Goal: Communication & Community: Share content

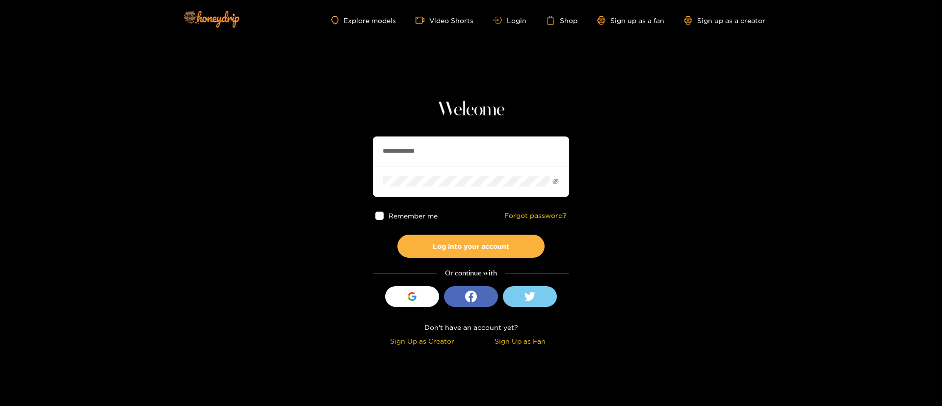
click at [487, 155] on input "**********" at bounding box center [471, 150] width 196 height 29
paste input "text"
type input "********"
click at [469, 253] on button "Log into your account" at bounding box center [470, 246] width 147 height 23
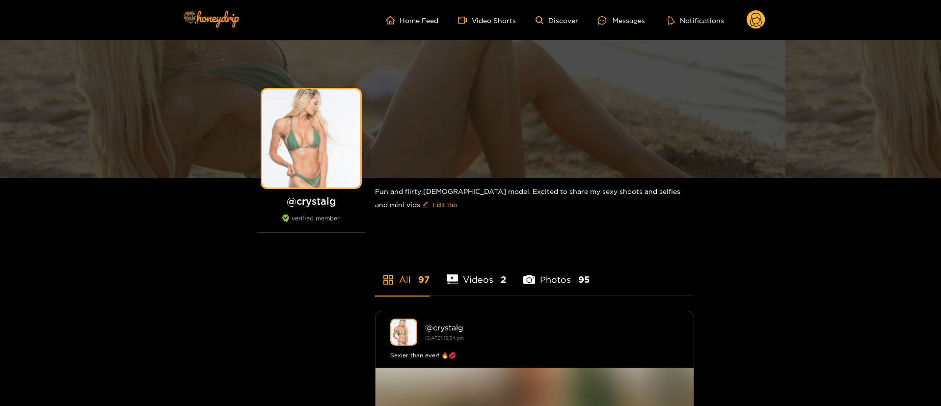
click at [632, 28] on ul "Home Feed Video Shorts Discover Messages Notifications" at bounding box center [575, 20] width 379 height 20
click at [632, 21] on div "Messages" at bounding box center [621, 20] width 47 height 11
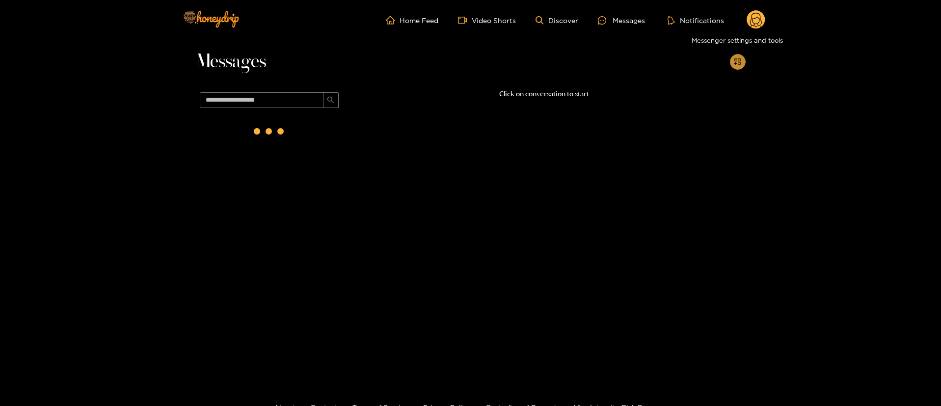
click at [739, 64] on icon "appstore-add" at bounding box center [737, 61] width 7 height 7
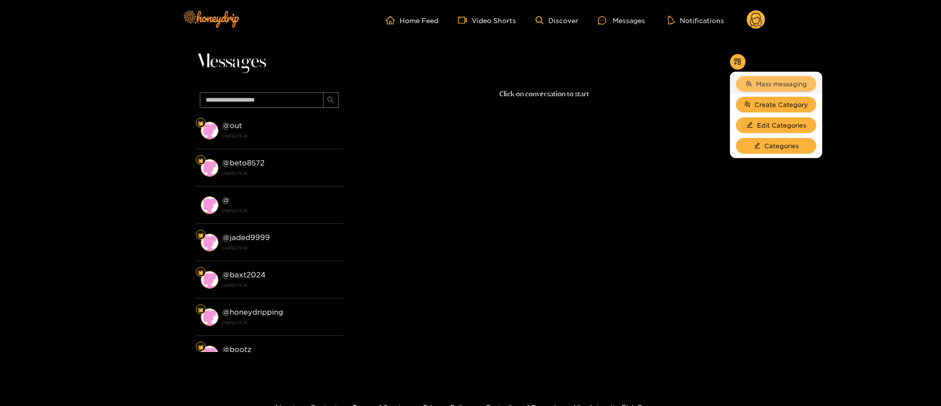
click at [745, 87] on span "team" at bounding box center [748, 83] width 6 height 7
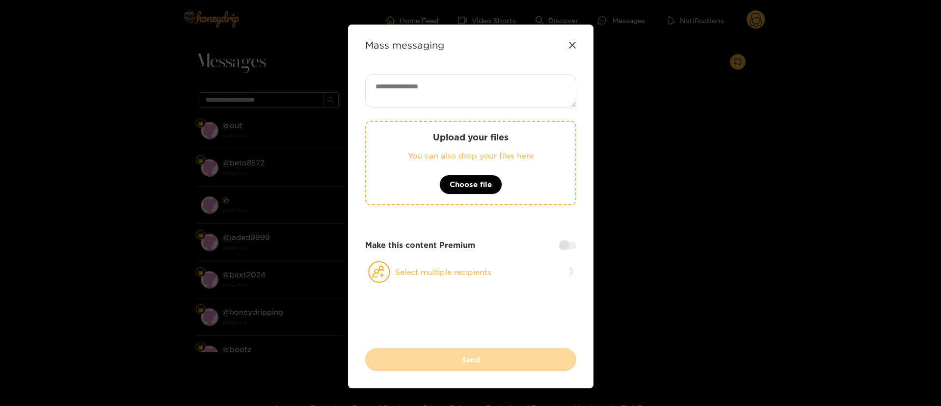
click at [570, 43] on icon at bounding box center [572, 45] width 8 height 8
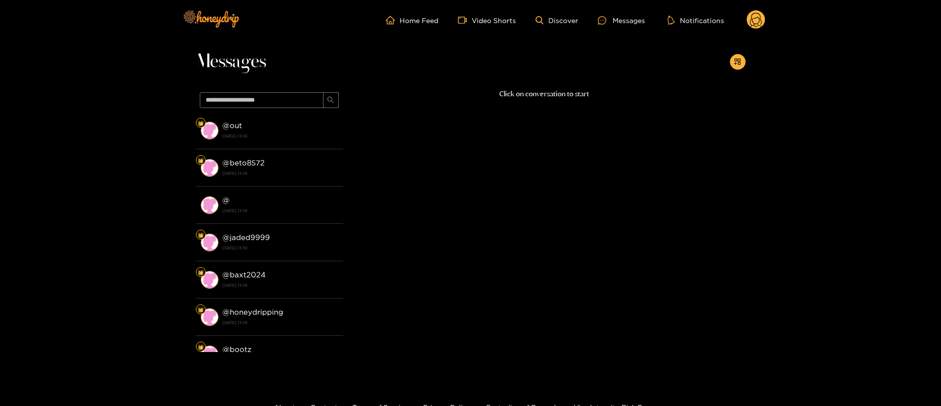
click at [751, 24] on circle at bounding box center [755, 19] width 19 height 19
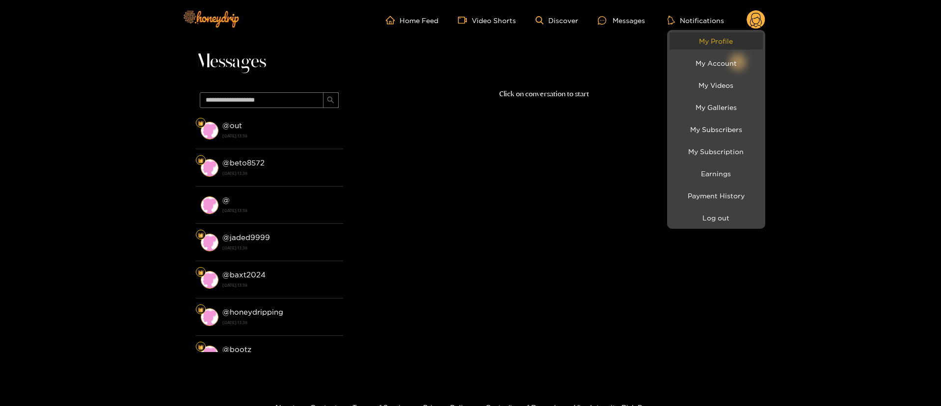
click at [712, 44] on link "My Profile" at bounding box center [715, 40] width 93 height 17
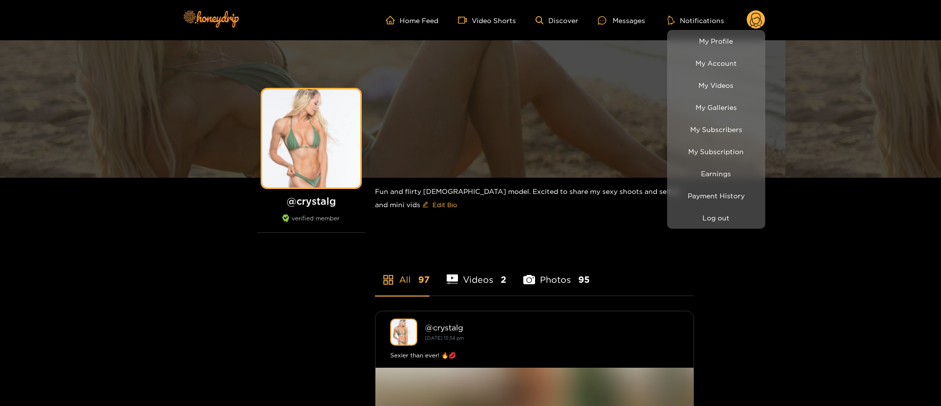
click at [607, 10] on div at bounding box center [470, 203] width 941 height 406
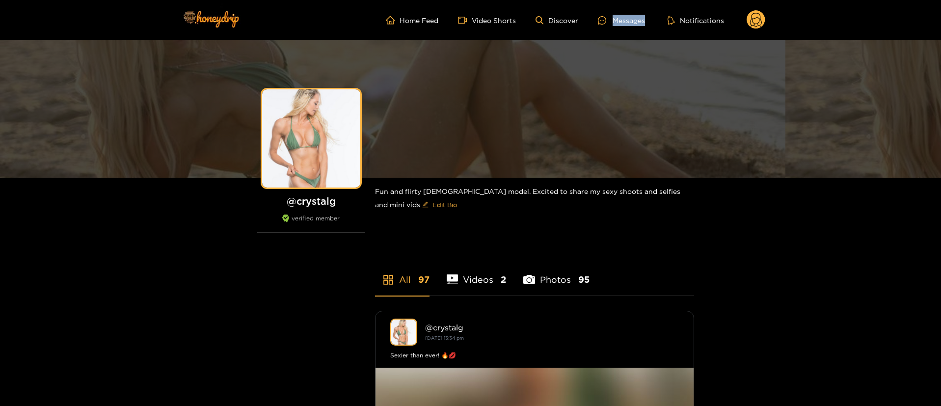
click at [607, 10] on ul "Home Feed Video Shorts Discover Messages Notifications" at bounding box center [575, 20] width 379 height 20
click at [627, 19] on div "Messages" at bounding box center [621, 20] width 47 height 11
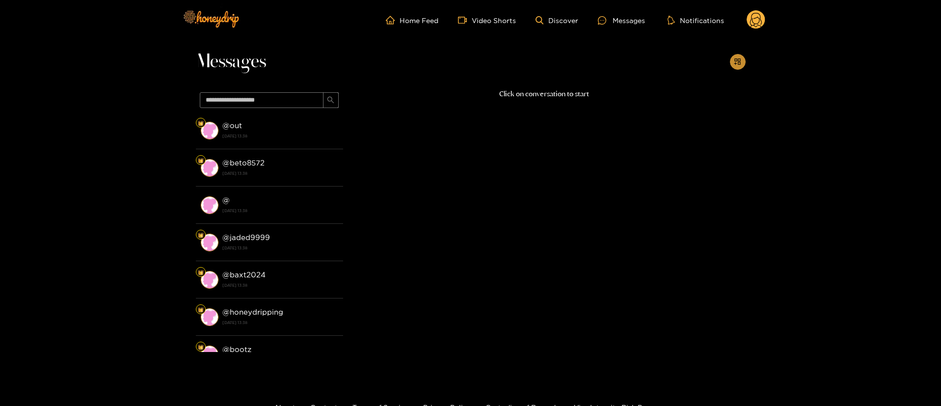
click at [740, 62] on icon "appstore-add" at bounding box center [737, 61] width 7 height 7
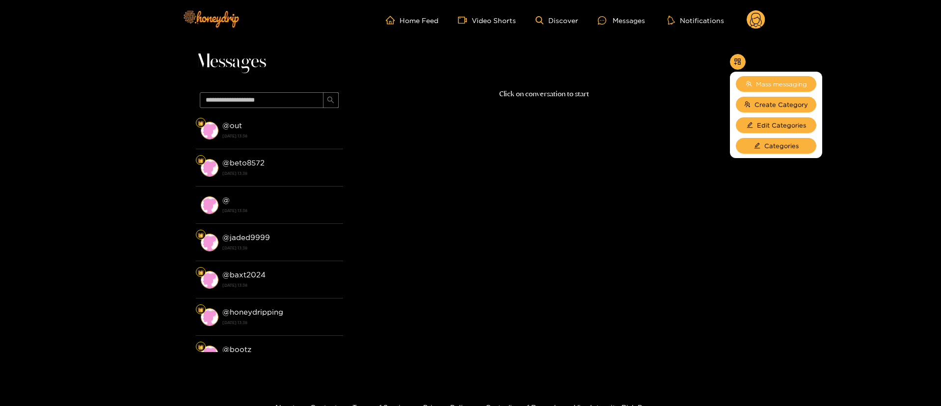
click at [757, 83] on span "Mass messaging" at bounding box center [781, 84] width 51 height 10
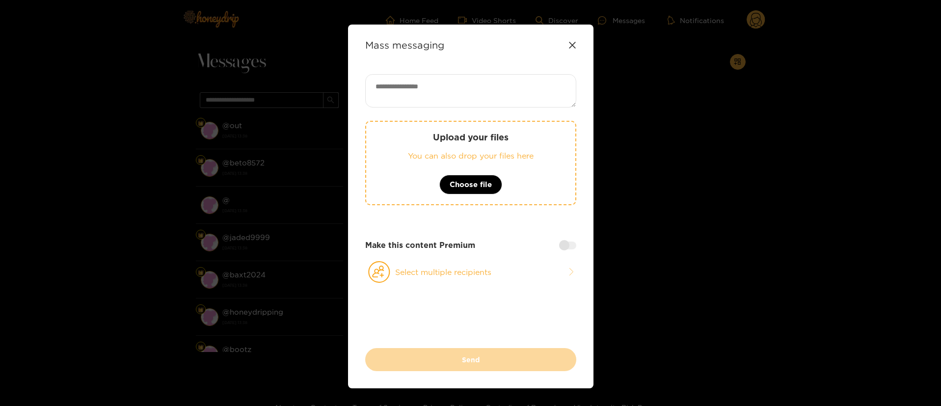
click at [465, 91] on textarea at bounding box center [470, 90] width 211 height 33
paste textarea "**********"
type textarea "**********"
click at [496, 283] on div "**********" at bounding box center [470, 211] width 211 height 274
click at [431, 269] on button "Select multiple recipients" at bounding box center [470, 272] width 211 height 23
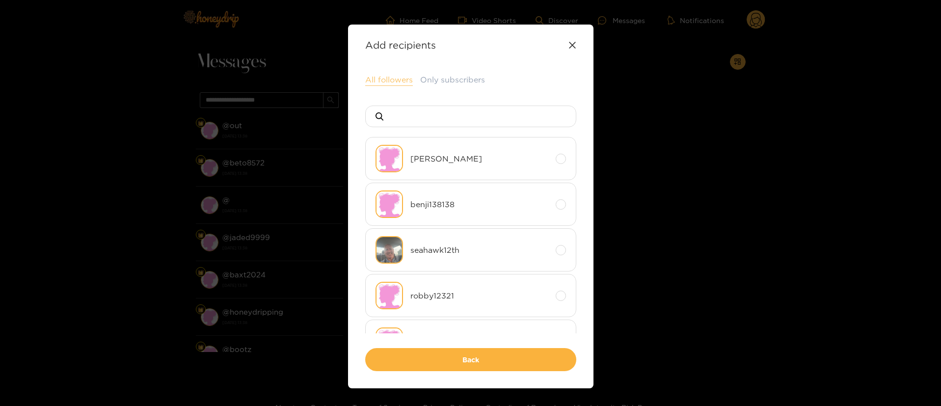
click at [386, 81] on button "All followers" at bounding box center [389, 80] width 48 height 12
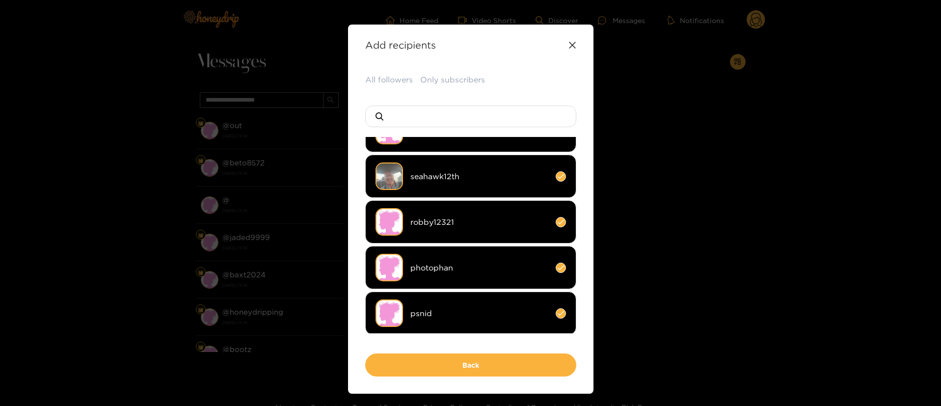
scroll to position [147, 0]
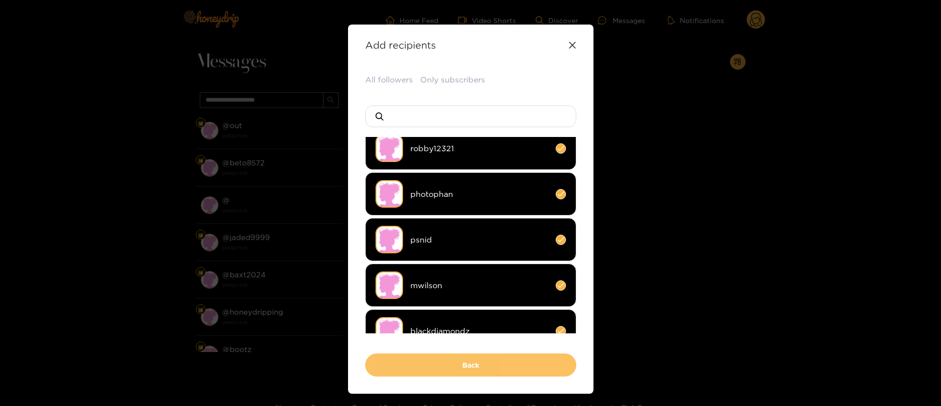
click at [489, 372] on button "Back" at bounding box center [470, 364] width 211 height 23
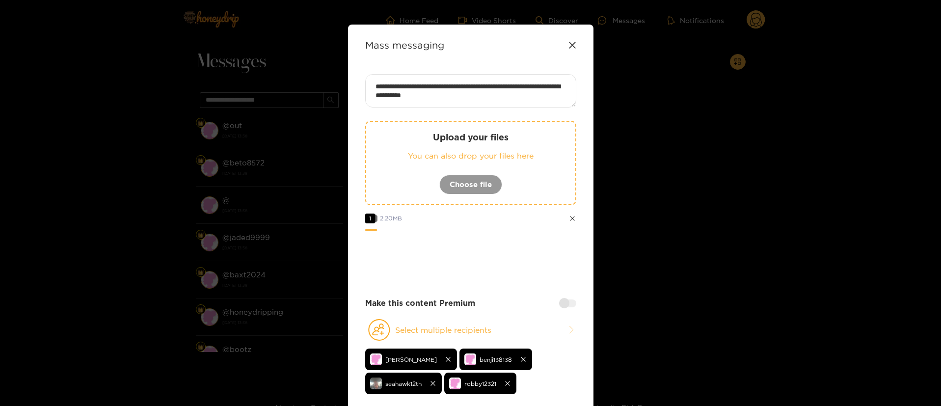
click at [484, 288] on div "**********" at bounding box center [470, 242] width 211 height 337
click at [491, 262] on div at bounding box center [470, 257] width 211 height 39
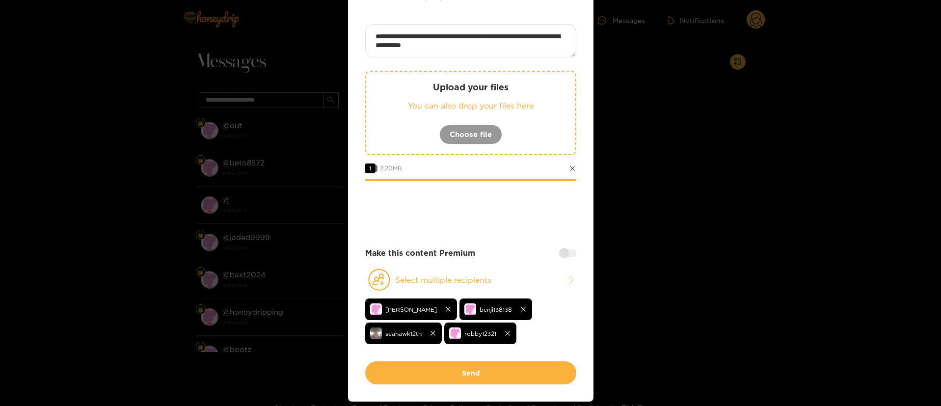
scroll to position [85, 0]
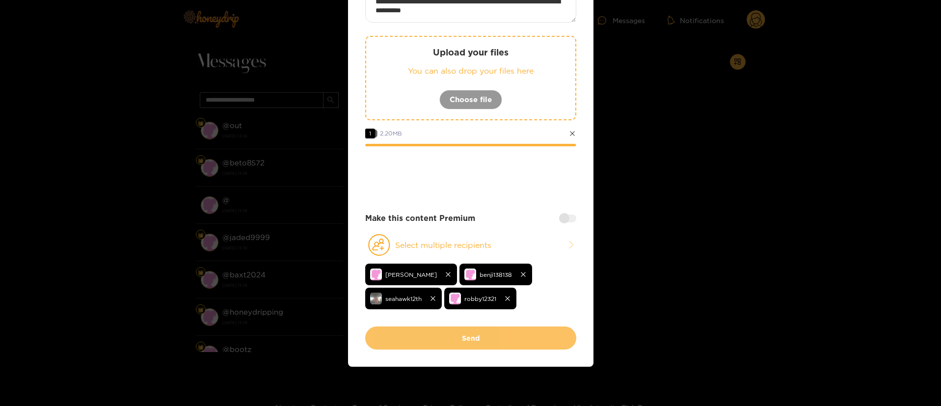
click at [471, 339] on button "Send" at bounding box center [470, 337] width 211 height 23
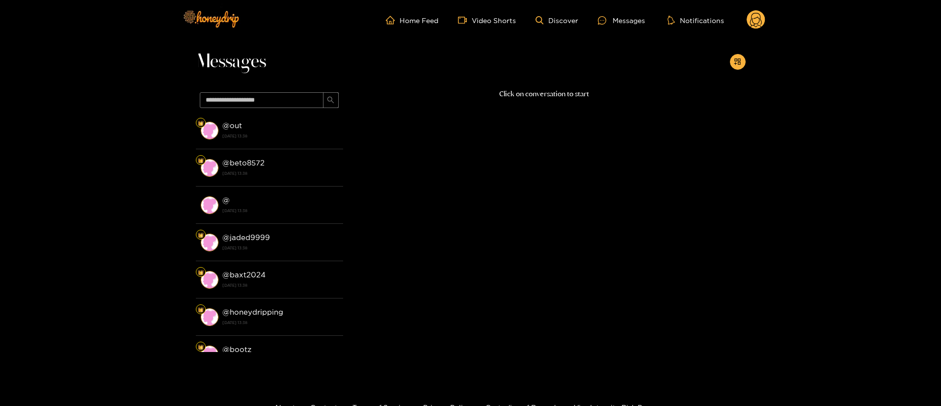
click at [761, 17] on circle at bounding box center [755, 19] width 19 height 19
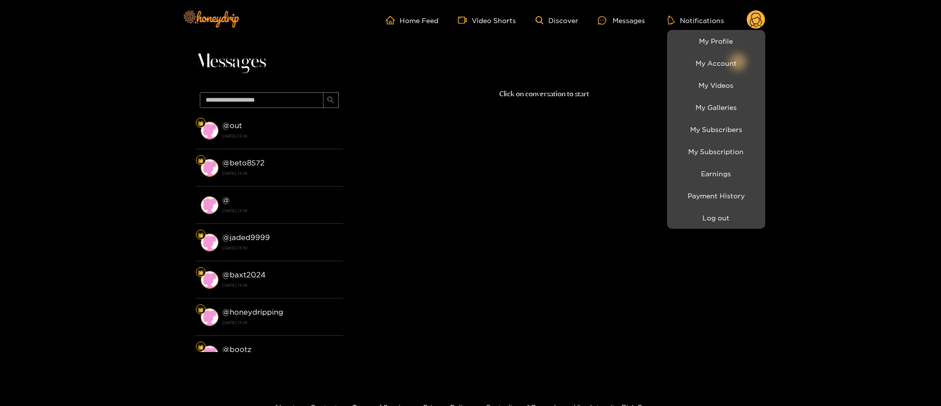
click at [694, 53] on li "My Account" at bounding box center [716, 63] width 98 height 22
click at [696, 32] on link "My Profile" at bounding box center [715, 40] width 93 height 17
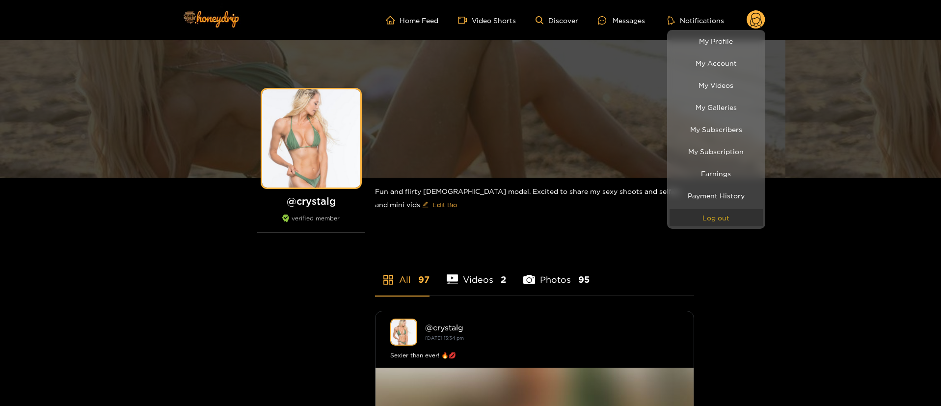
click at [730, 222] on button "Log out" at bounding box center [715, 217] width 93 height 17
